Goal: Find specific page/section: Find specific page/section

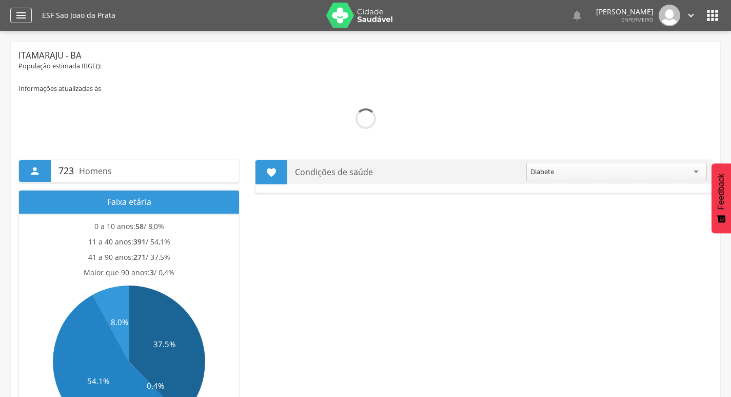
click at [24, 14] on icon "" at bounding box center [21, 15] width 12 height 12
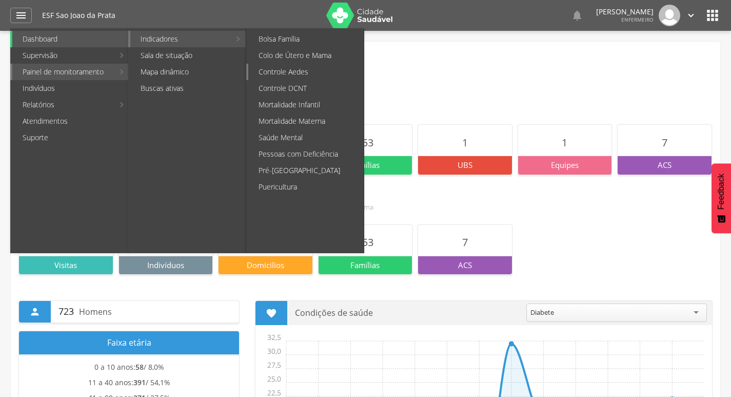
click at [298, 73] on link "Controle Aedes" at bounding box center [305, 72] width 115 height 16
type input "**********"
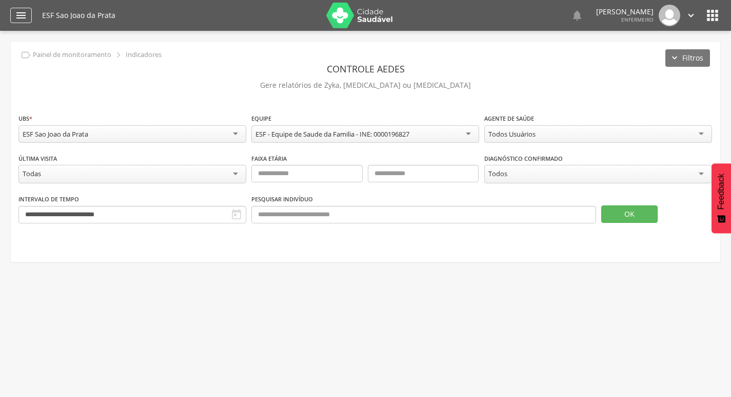
click at [12, 12] on div "" at bounding box center [21, 15] width 22 height 15
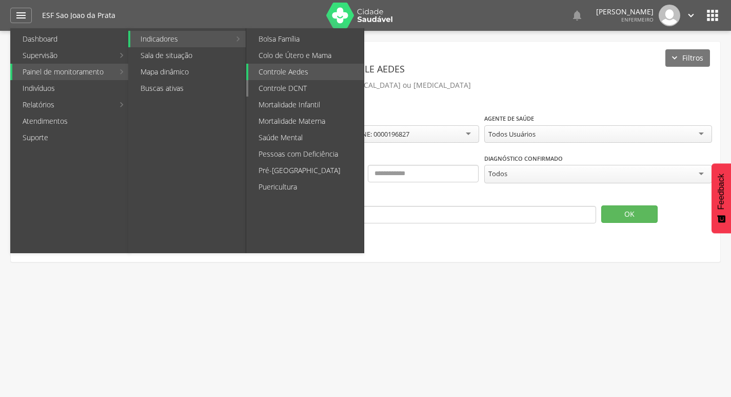
click at [285, 89] on link "Controle DCNT" at bounding box center [305, 88] width 115 height 16
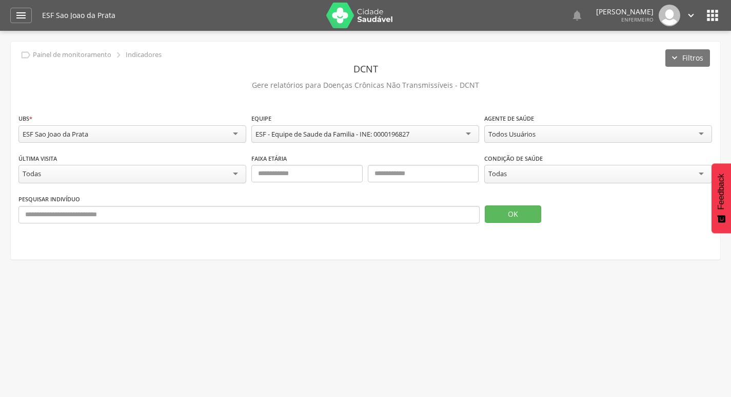
click at [516, 173] on div "Todas" at bounding box center [598, 174] width 228 height 18
click at [508, 214] on button "OK" at bounding box center [513, 213] width 56 height 17
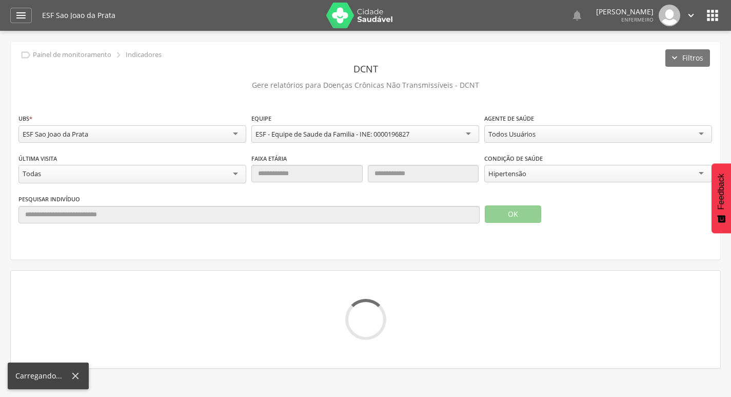
click at [503, 133] on div "Todos Usuários" at bounding box center [512, 133] width 47 height 9
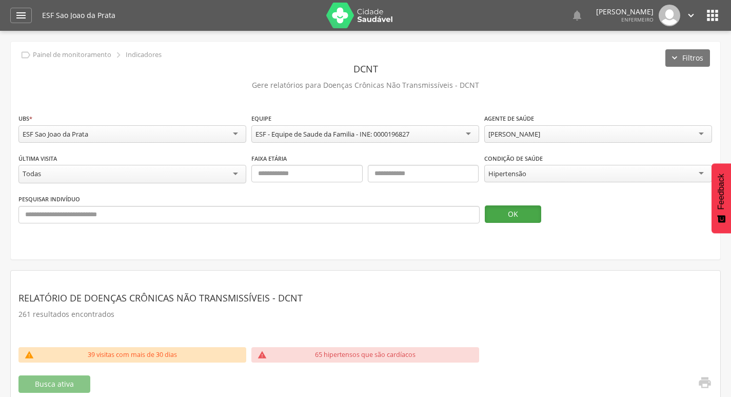
click at [512, 216] on button "OK" at bounding box center [513, 213] width 56 height 17
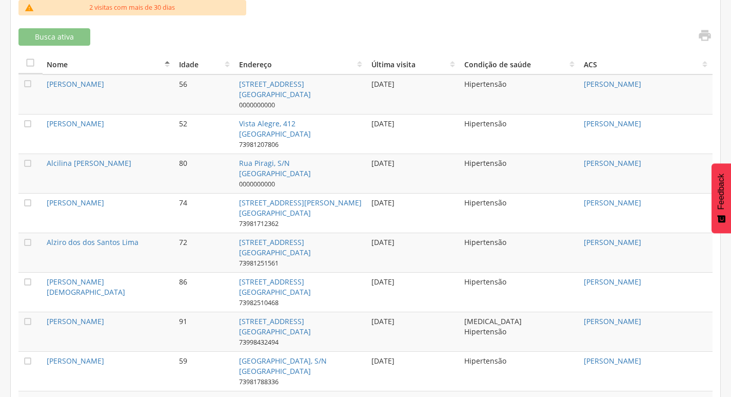
scroll to position [322, 0]
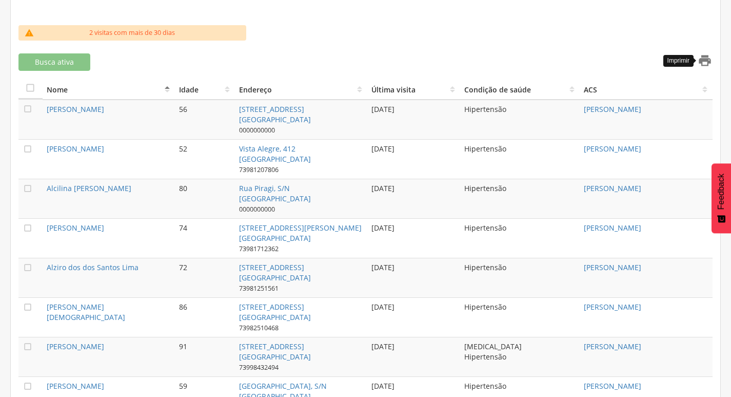
click at [701, 63] on icon "" at bounding box center [705, 60] width 14 height 14
